Goal: Obtain resource: Download file/media

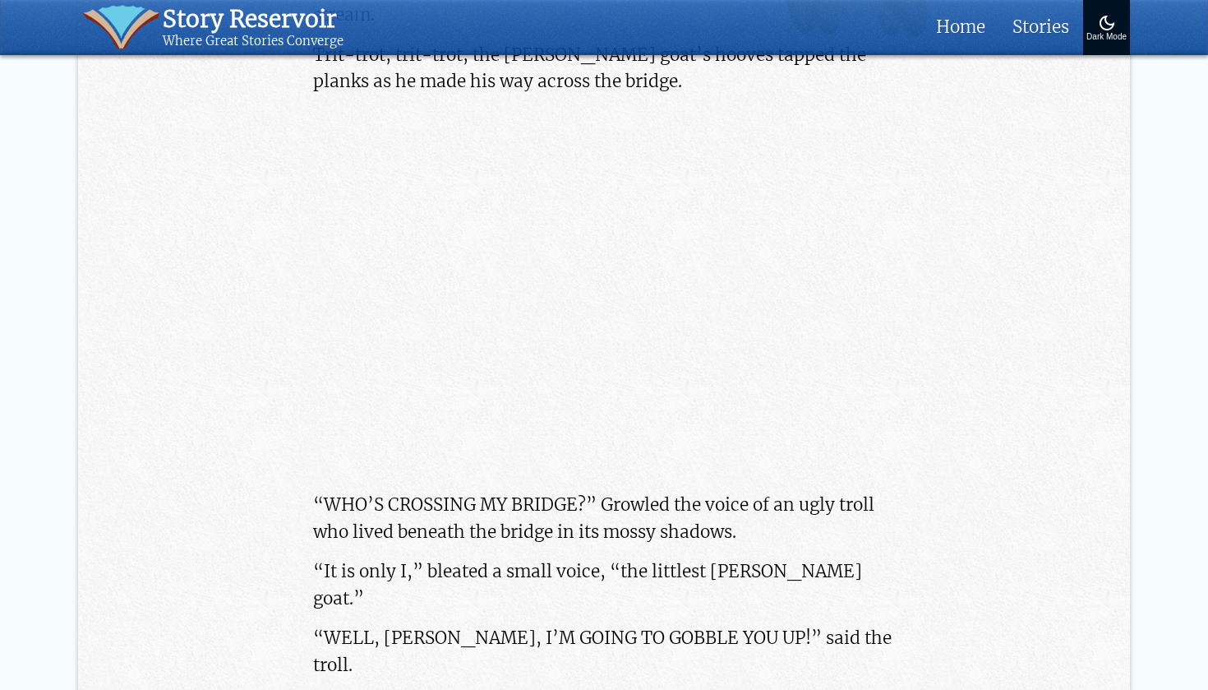
scroll to position [944, 0]
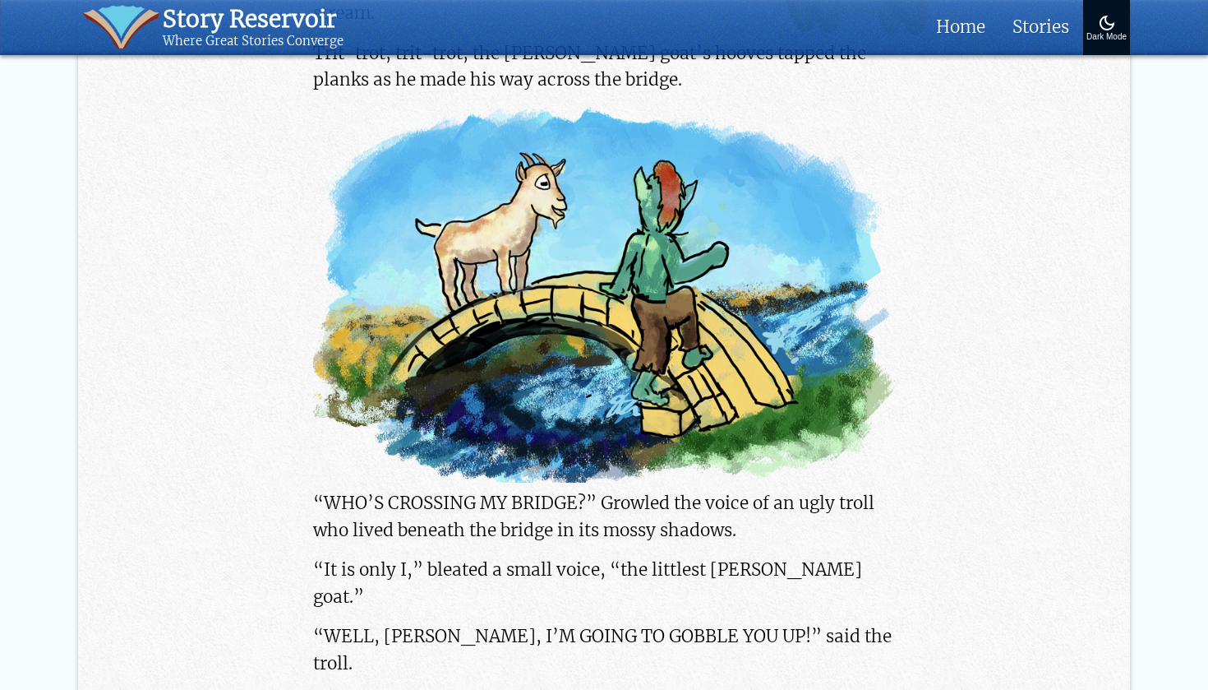
drag, startPoint x: 256, startPoint y: 117, endPoint x: 602, endPoint y: 253, distance: 371.3
click at [621, 230] on img at bounding box center [603, 295] width 581 height 376
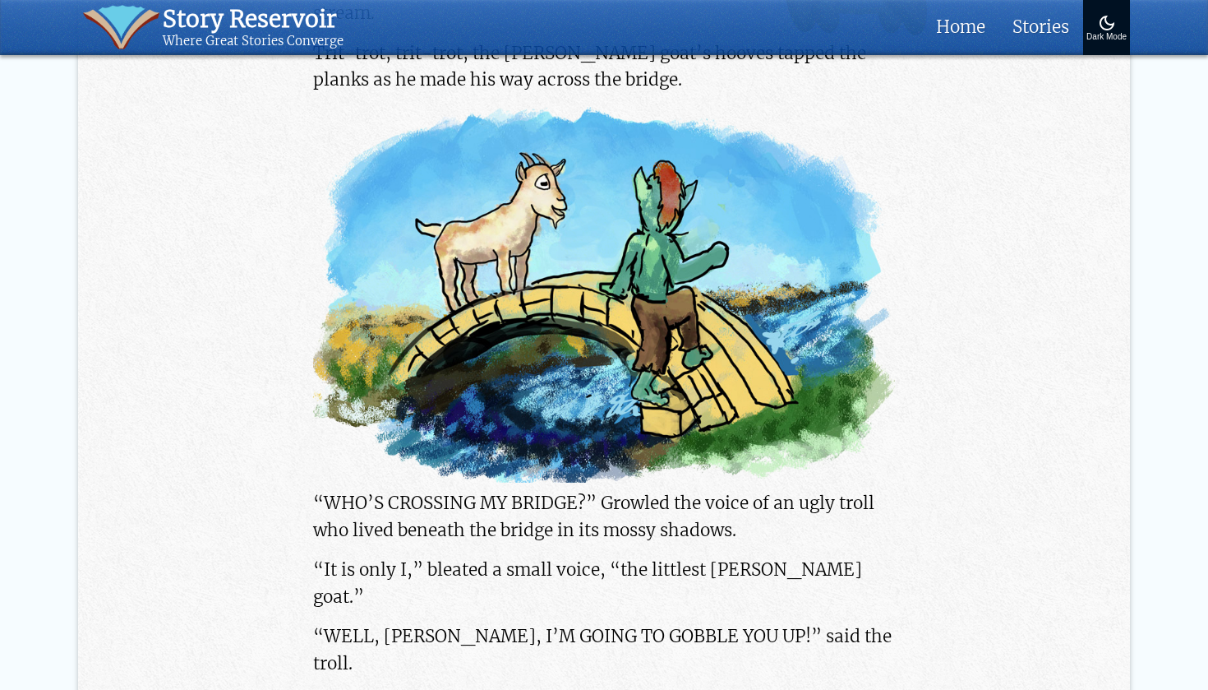
click at [621, 230] on img at bounding box center [603, 295] width 581 height 376
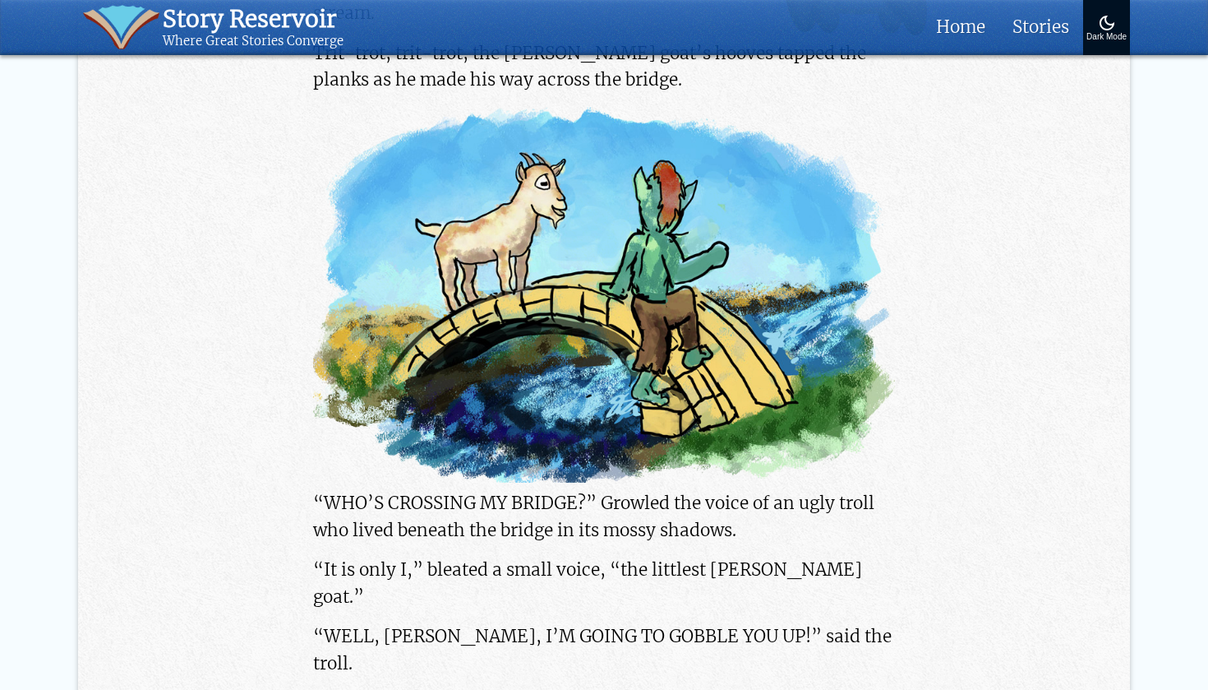
click at [618, 250] on img at bounding box center [603, 295] width 581 height 376
